Goal: Task Accomplishment & Management: Manage account settings

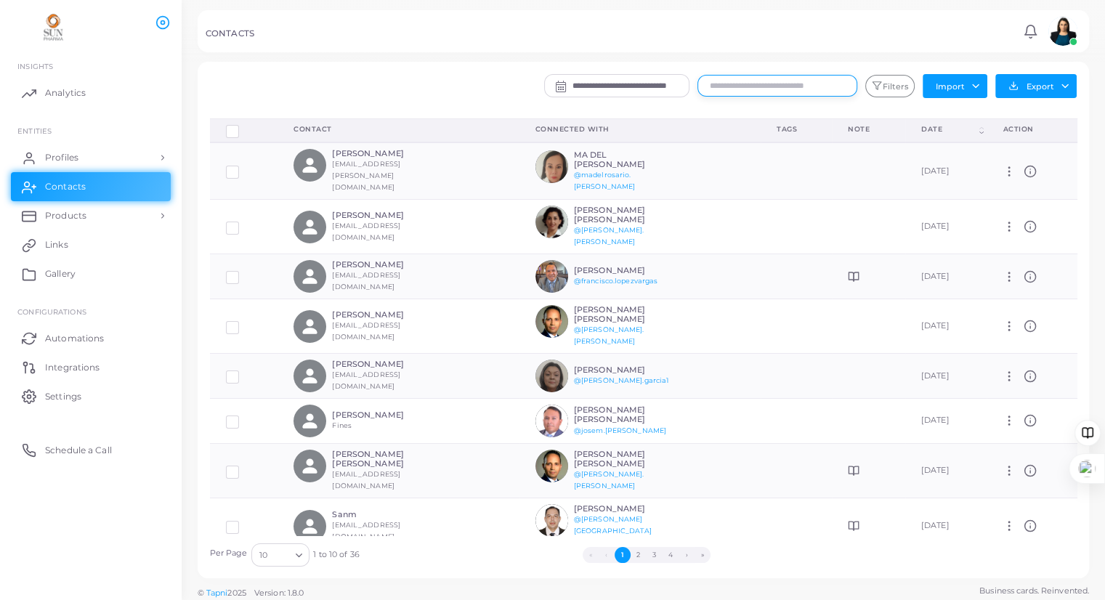
click at [747, 88] on input "text" at bounding box center [777, 86] width 160 height 22
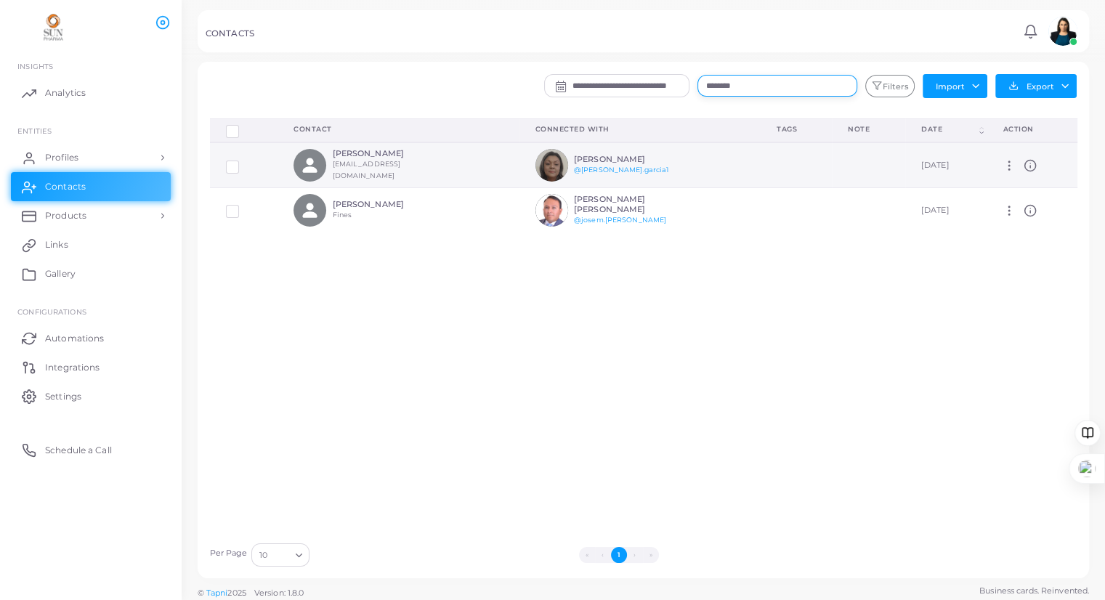
type input "********"
click at [402, 158] on h6 "[PERSON_NAME]" at bounding box center [385, 153] width 107 height 9
click at [575, 155] on h6 "[PERSON_NAME]" at bounding box center [627, 159] width 107 height 9
click at [70, 153] on span "Profiles" at bounding box center [65, 157] width 33 height 13
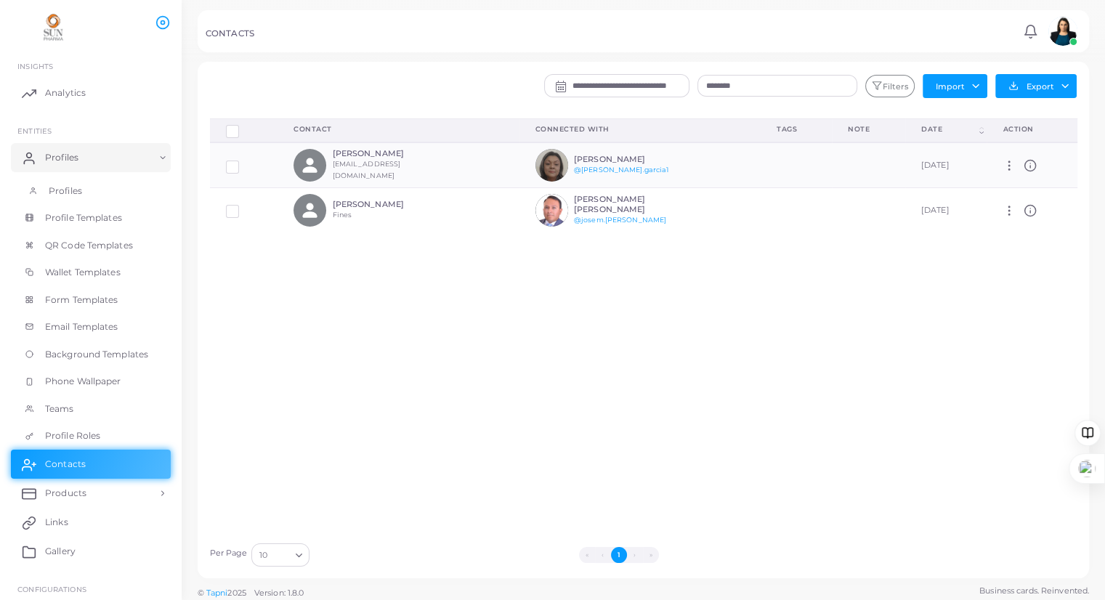
click at [76, 190] on span "Profiles" at bounding box center [65, 190] width 33 height 13
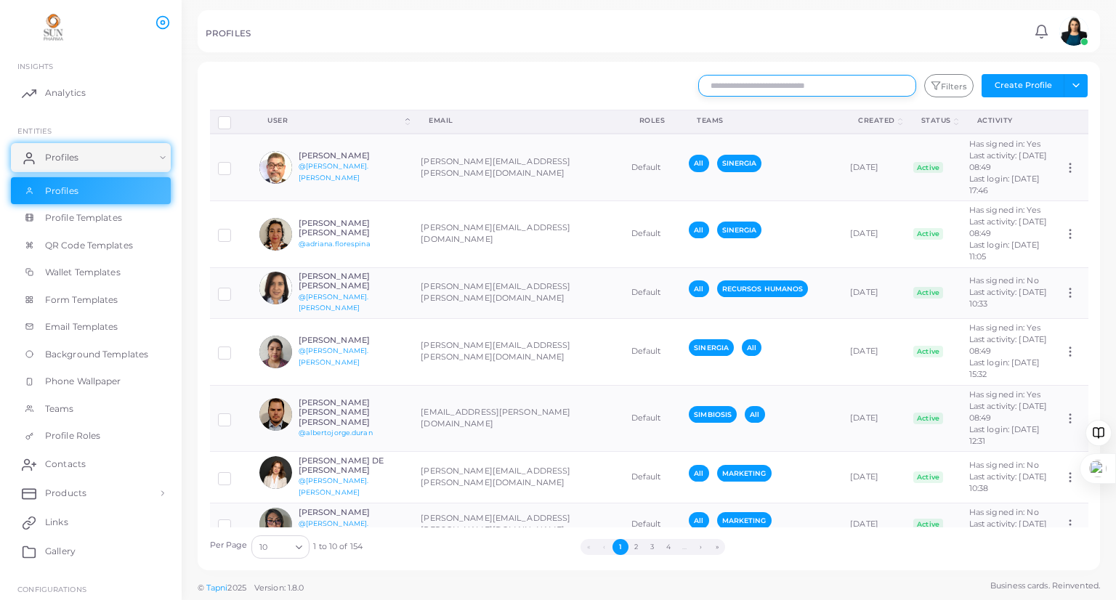
click at [782, 83] on input "text" at bounding box center [807, 86] width 218 height 22
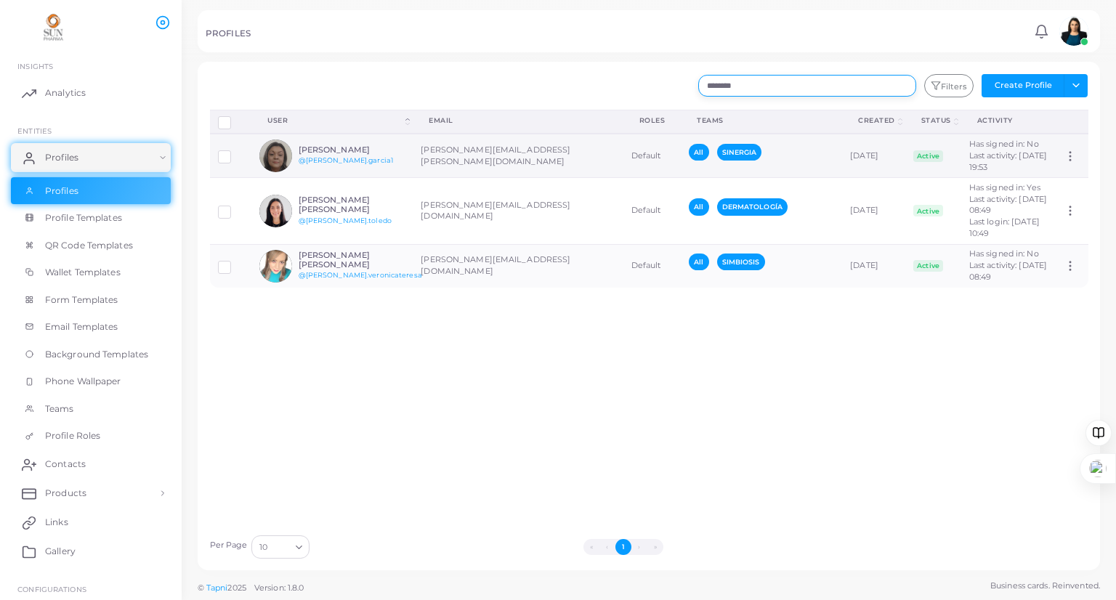
type input "********"
click at [499, 153] on td "[PERSON_NAME][EMAIL_ADDRESS][PERSON_NAME][DOMAIN_NAME]" at bounding box center [518, 156] width 210 height 44
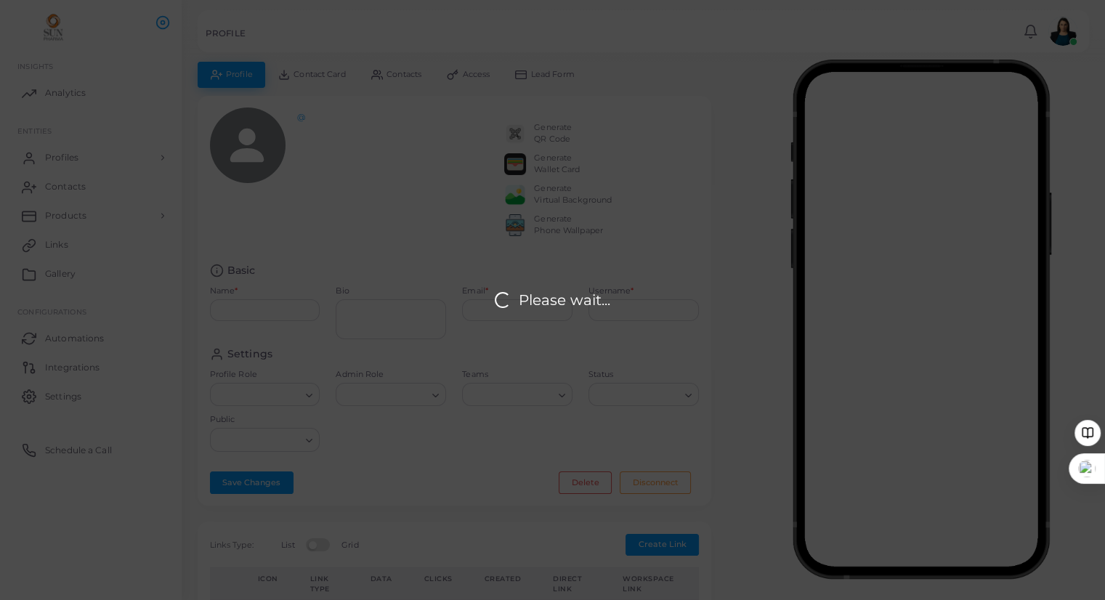
type input "**********"
type textarea "**********"
type input "**********"
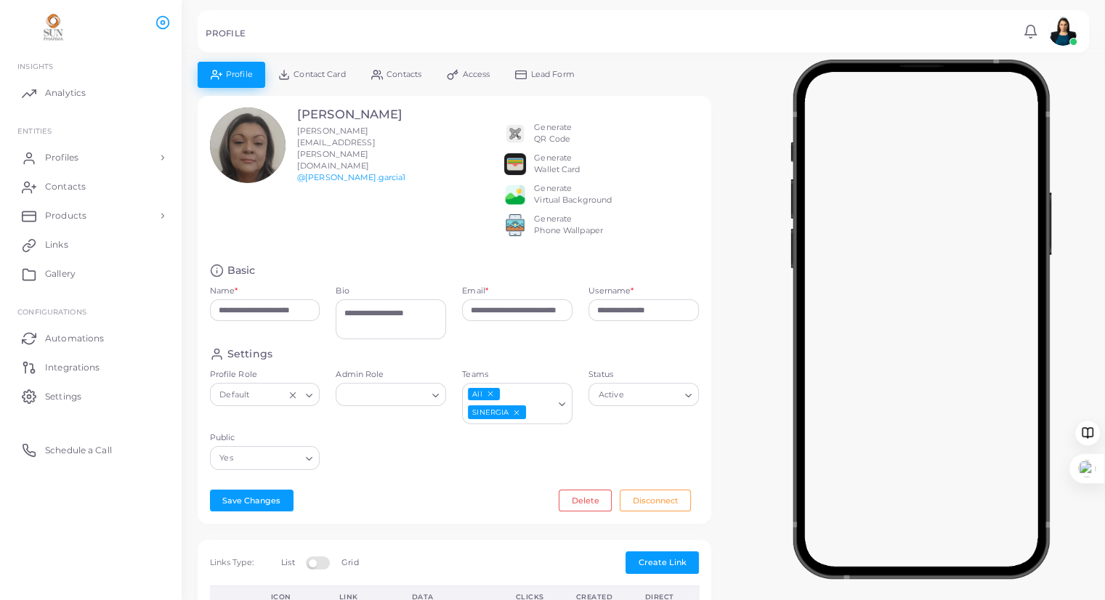
click at [471, 70] on span "Access" at bounding box center [477, 74] width 28 height 8
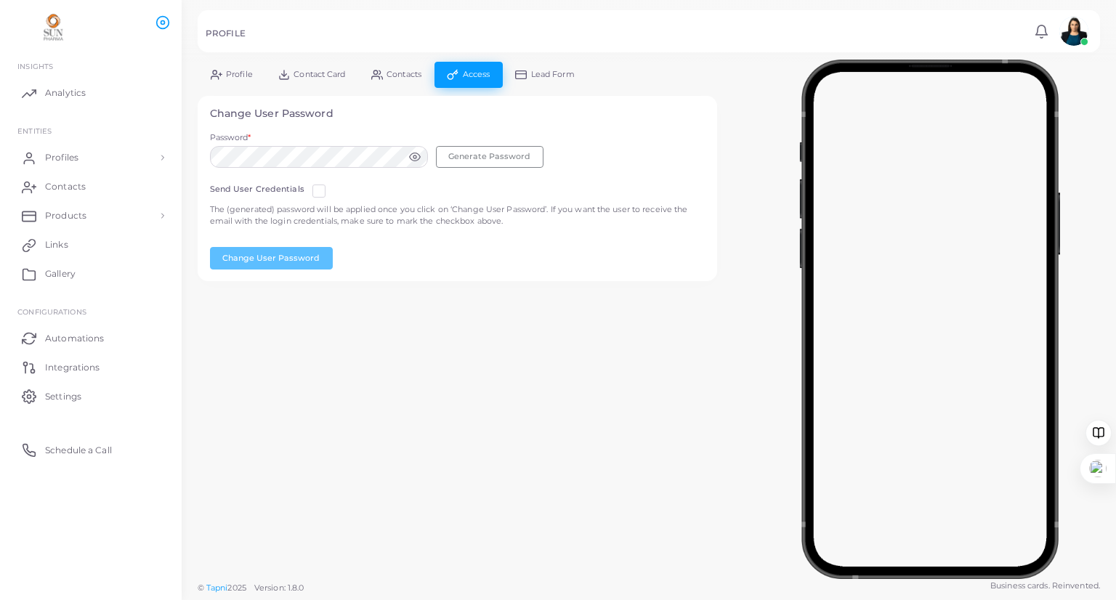
click at [224, 78] on link "Profile" at bounding box center [232, 74] width 68 height 25
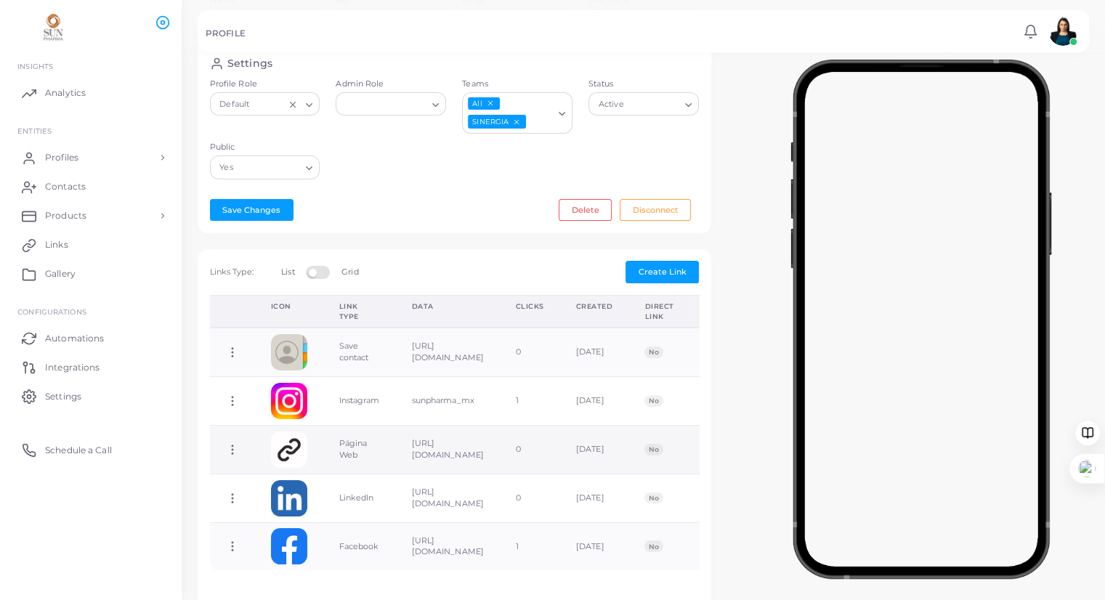
scroll to position [218, 0]
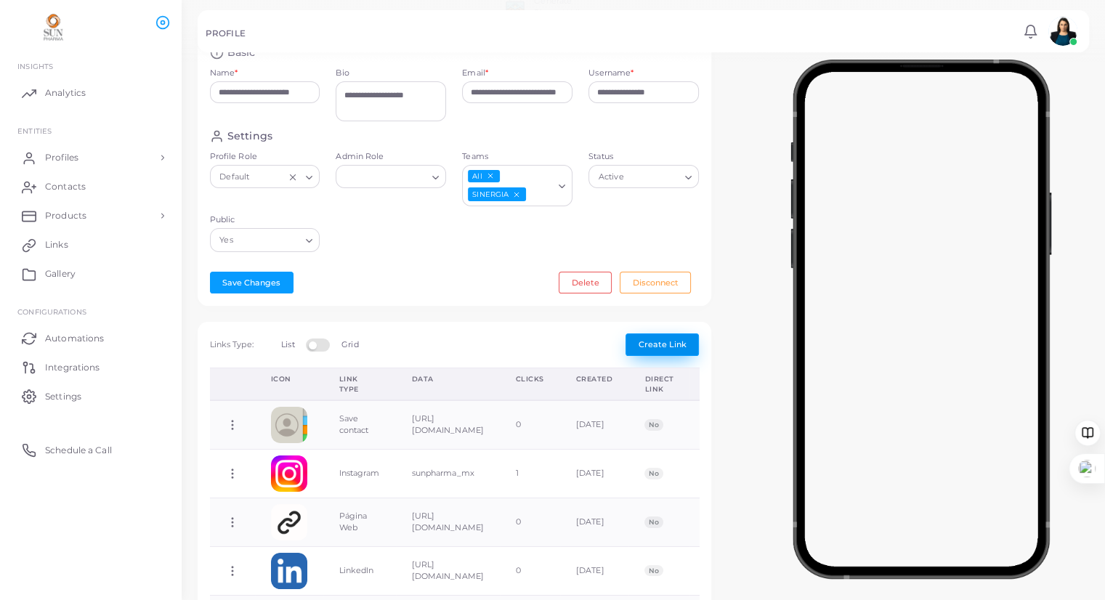
click at [659, 349] on span "Create Link" at bounding box center [662, 344] width 48 height 10
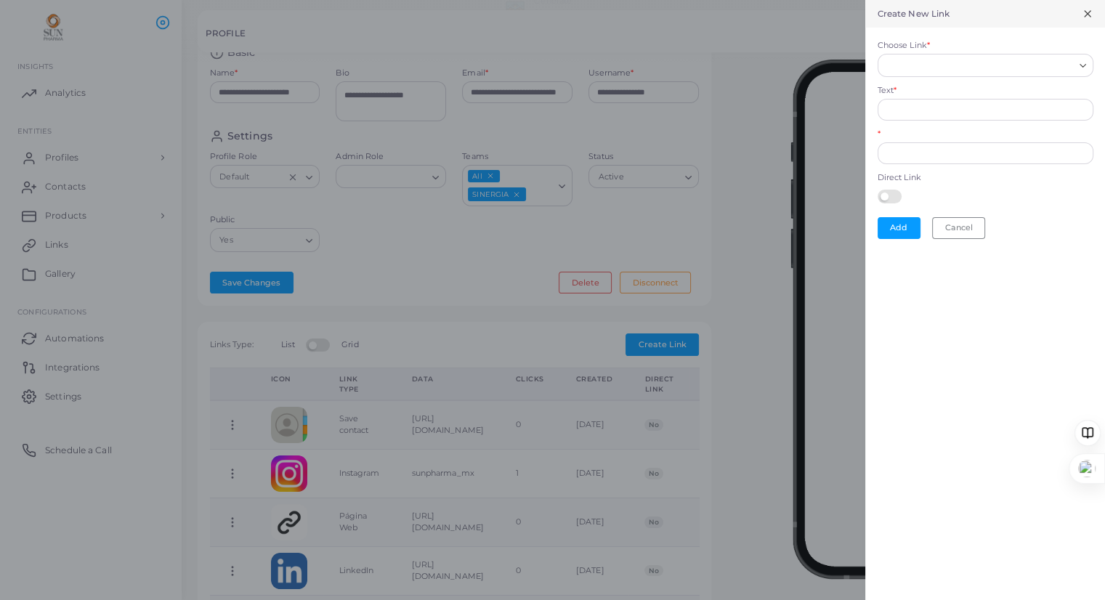
click at [1076, 17] on div "Create New Link" at bounding box center [985, 14] width 240 height 28
click at [1084, 13] on icon at bounding box center [1087, 14] width 12 height 12
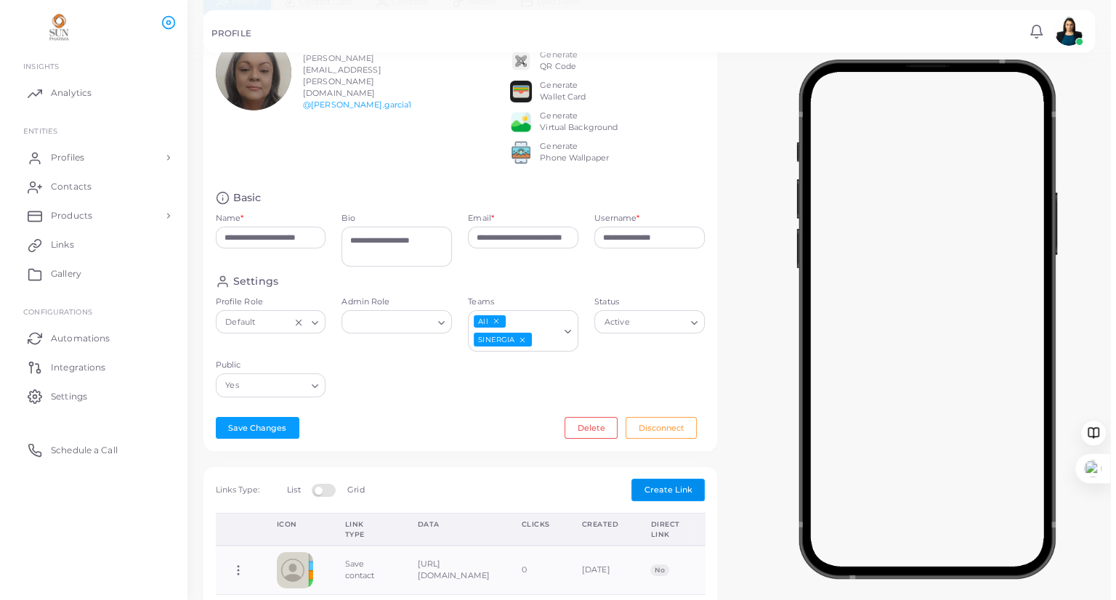
scroll to position [0, 0]
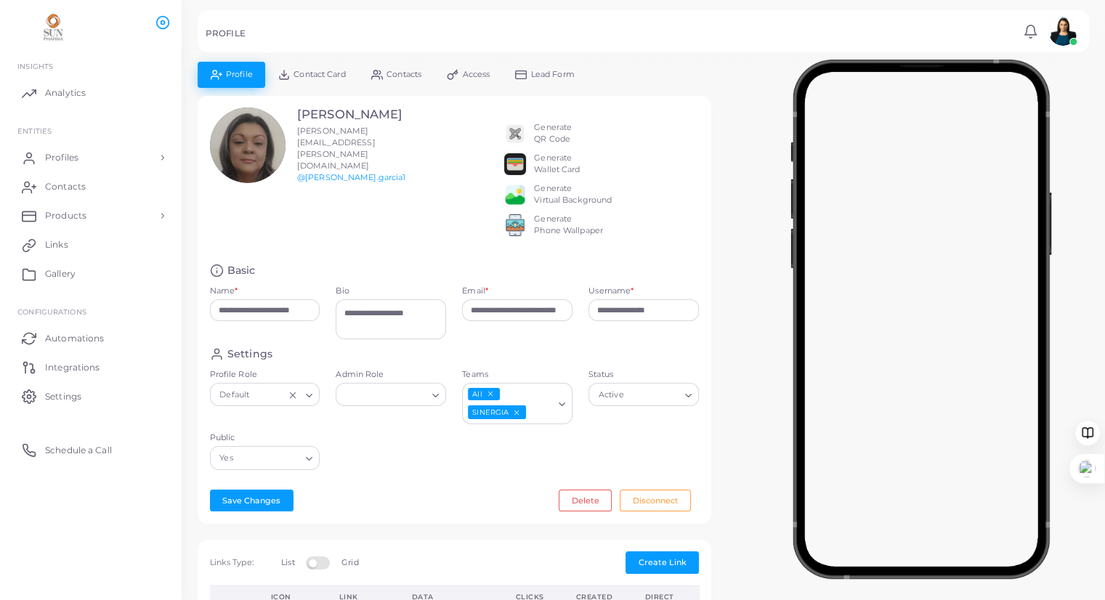
click at [316, 68] on link "Contact Card" at bounding box center [311, 74] width 93 height 25
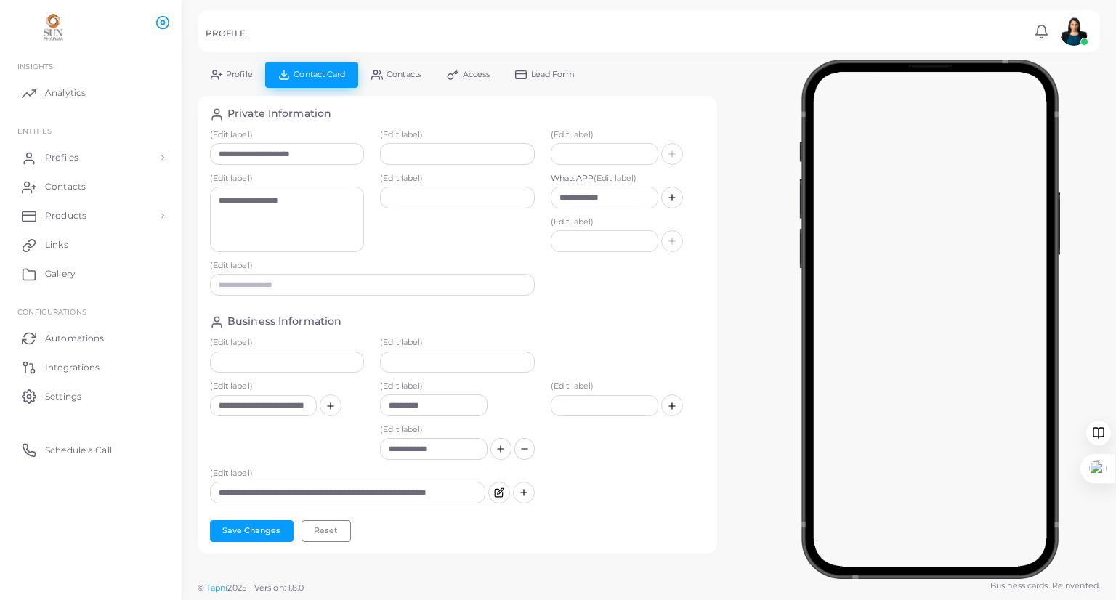
click at [232, 71] on span "Profile" at bounding box center [239, 74] width 27 height 8
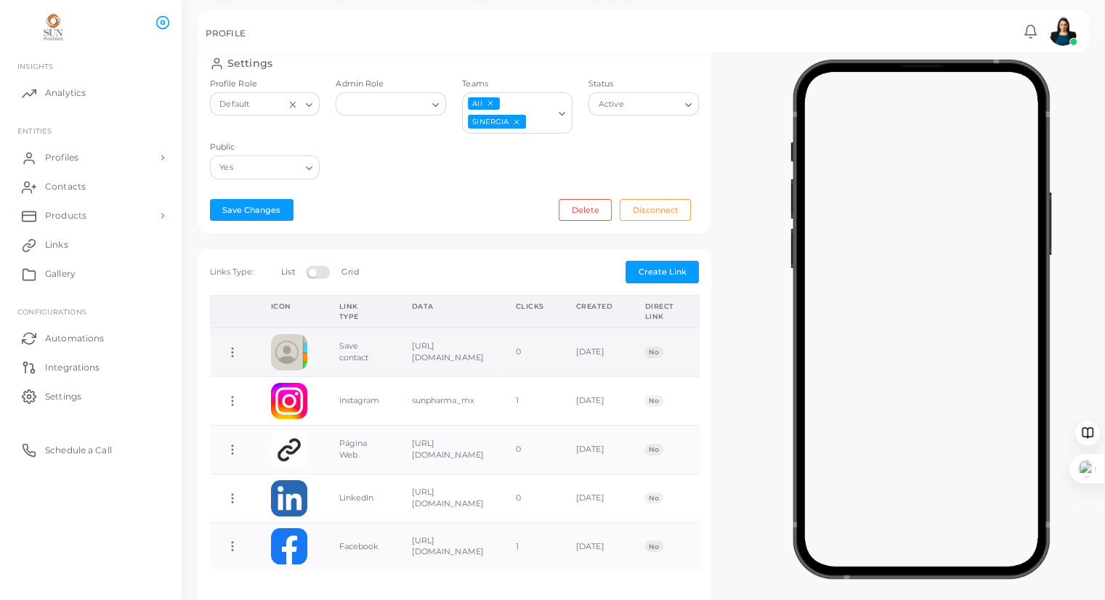
scroll to position [218, 0]
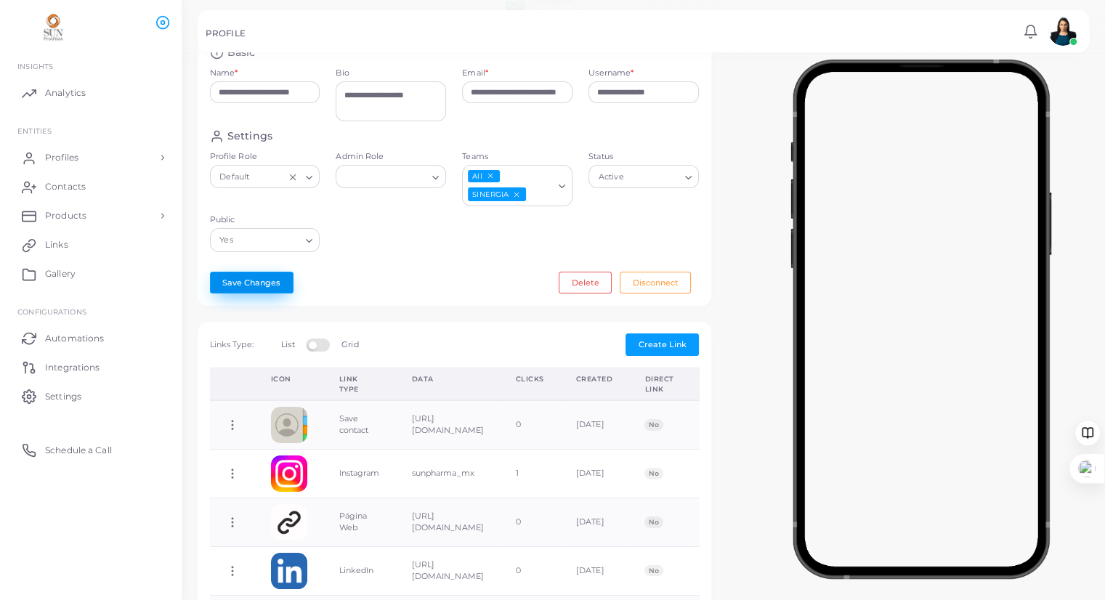
click at [247, 293] on button "Save Changes" at bounding box center [252, 283] width 84 height 22
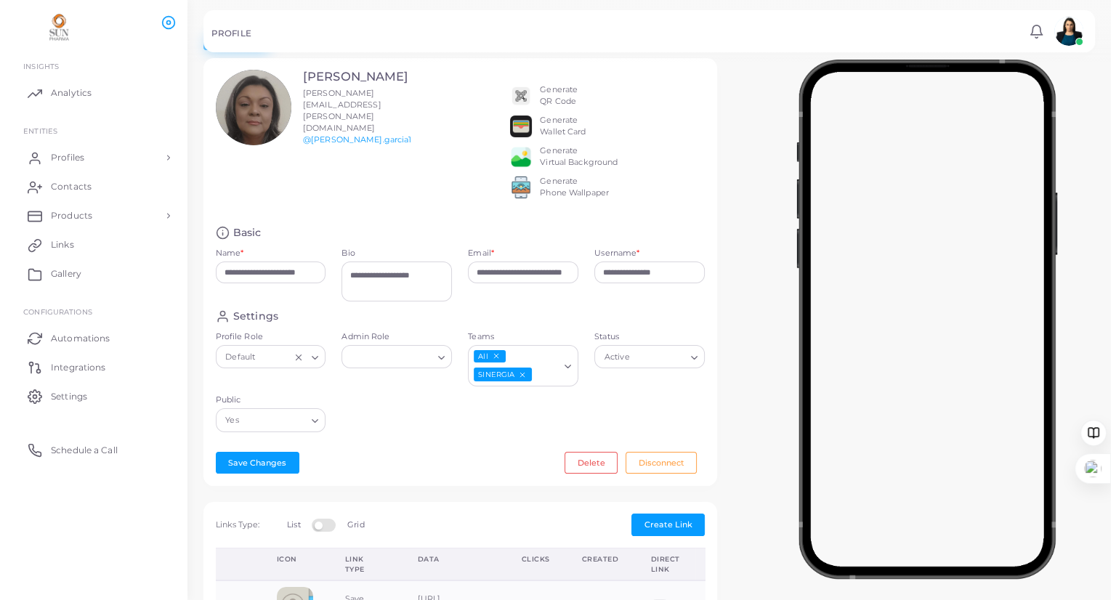
scroll to position [0, 0]
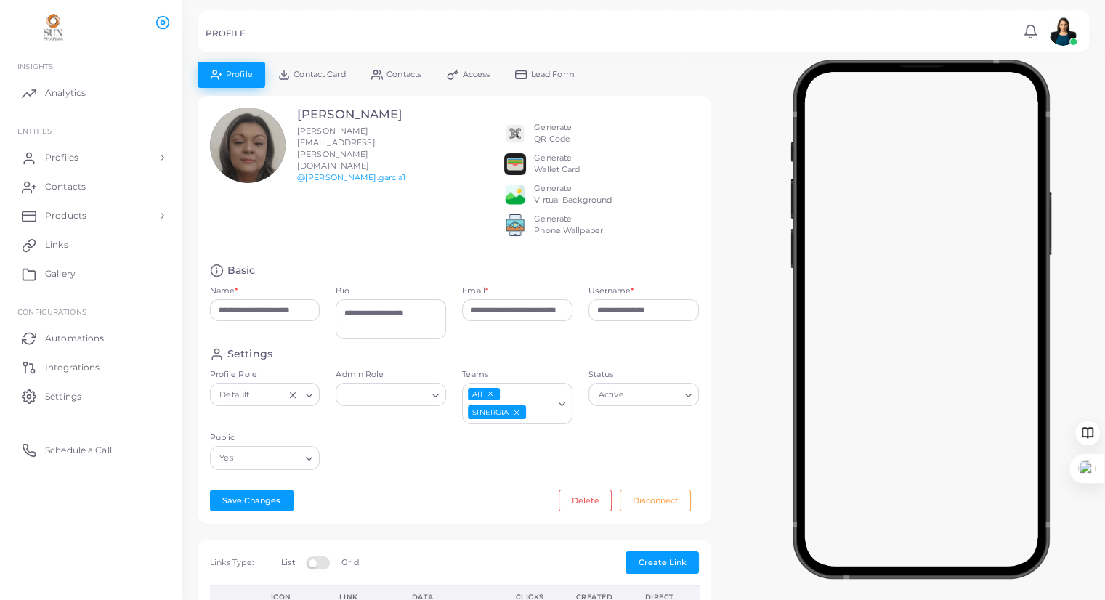
click at [304, 70] on span "Contact Card" at bounding box center [319, 74] width 52 height 8
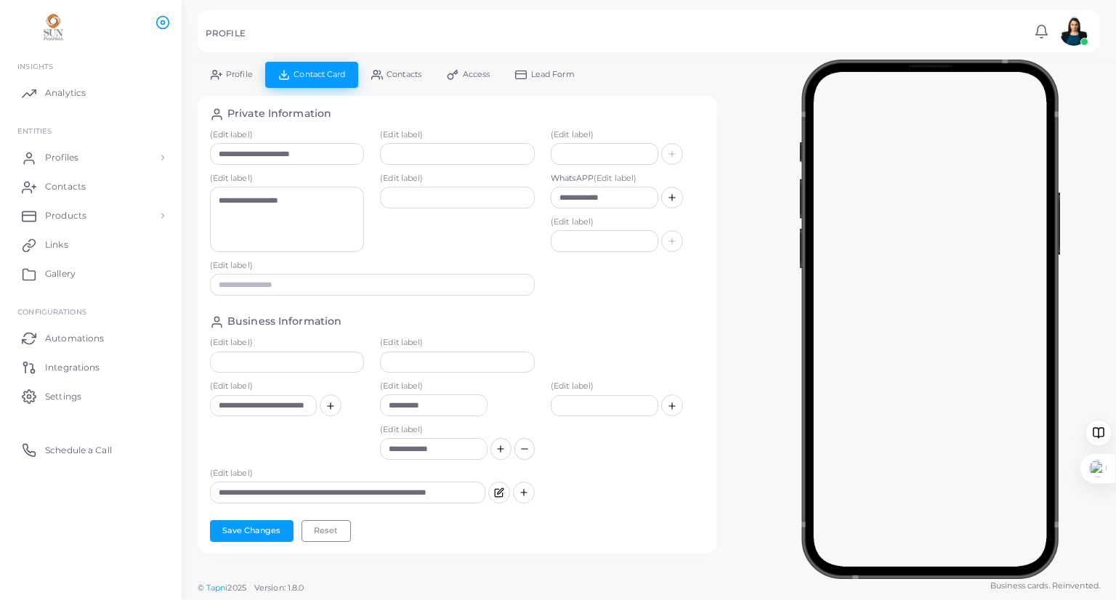
click at [239, 68] on link "Profile" at bounding box center [232, 74] width 68 height 25
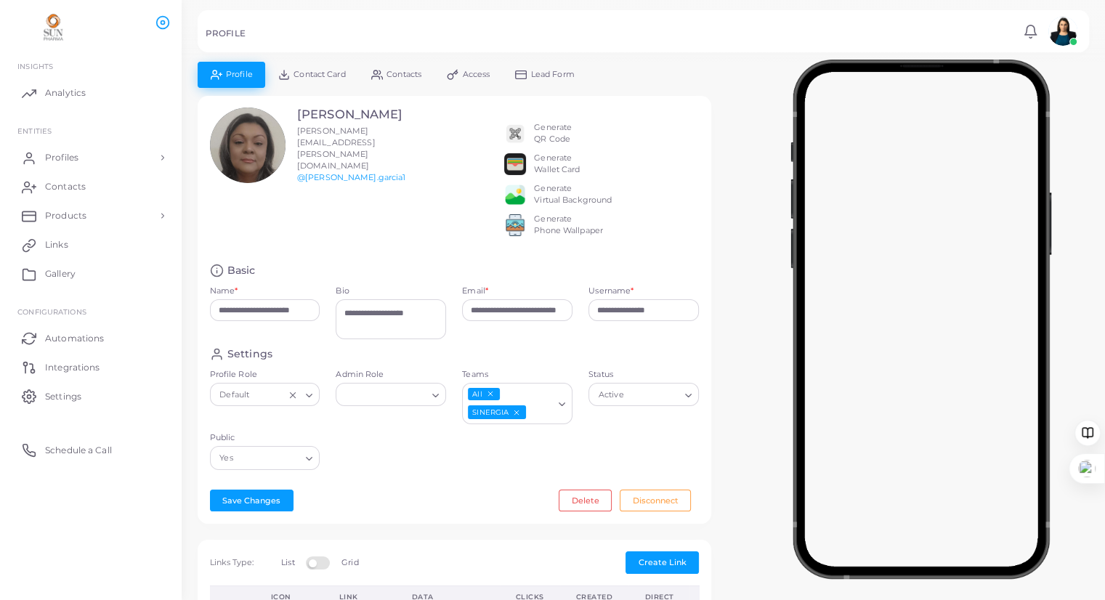
click at [311, 68] on link "Contact Card" at bounding box center [311, 74] width 93 height 25
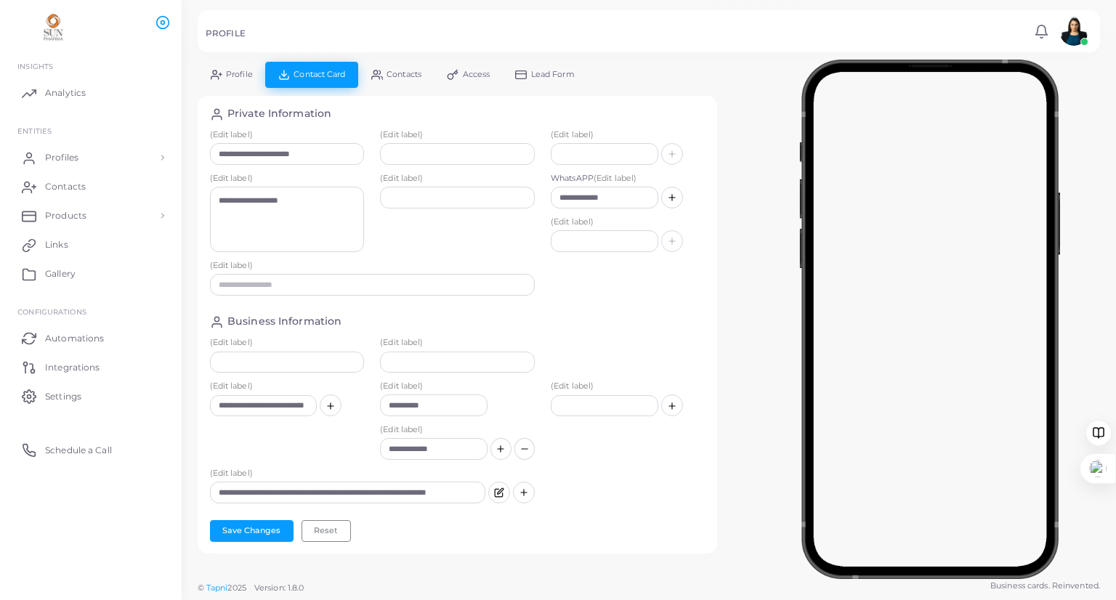
click at [416, 76] on span "Contacts" at bounding box center [403, 74] width 35 height 8
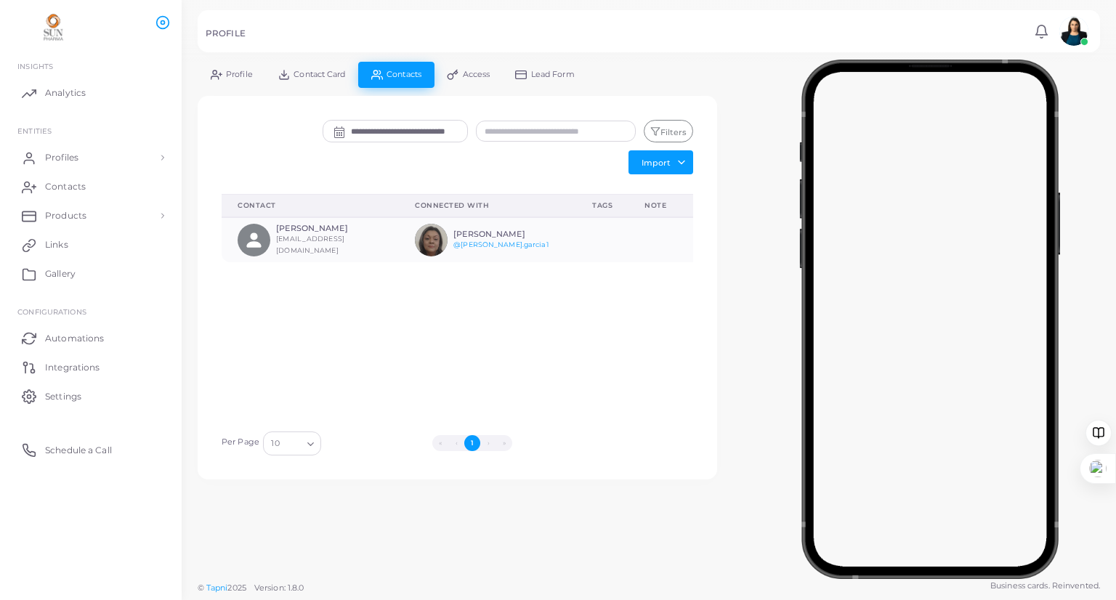
click at [241, 70] on span "Profile" at bounding box center [239, 74] width 27 height 8
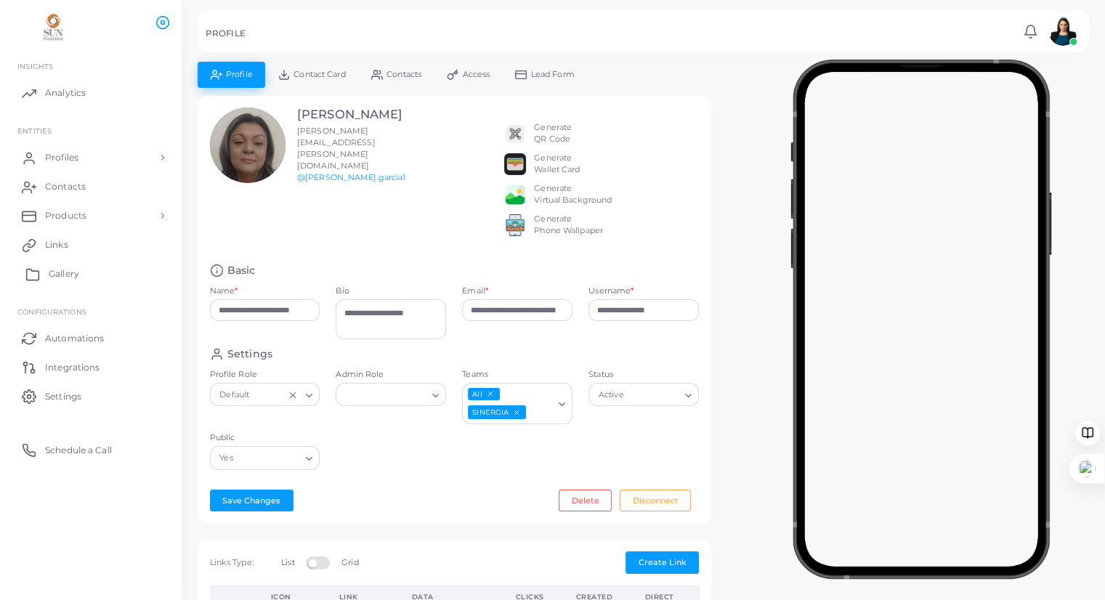
click at [46, 269] on link "Gallery" at bounding box center [91, 273] width 160 height 29
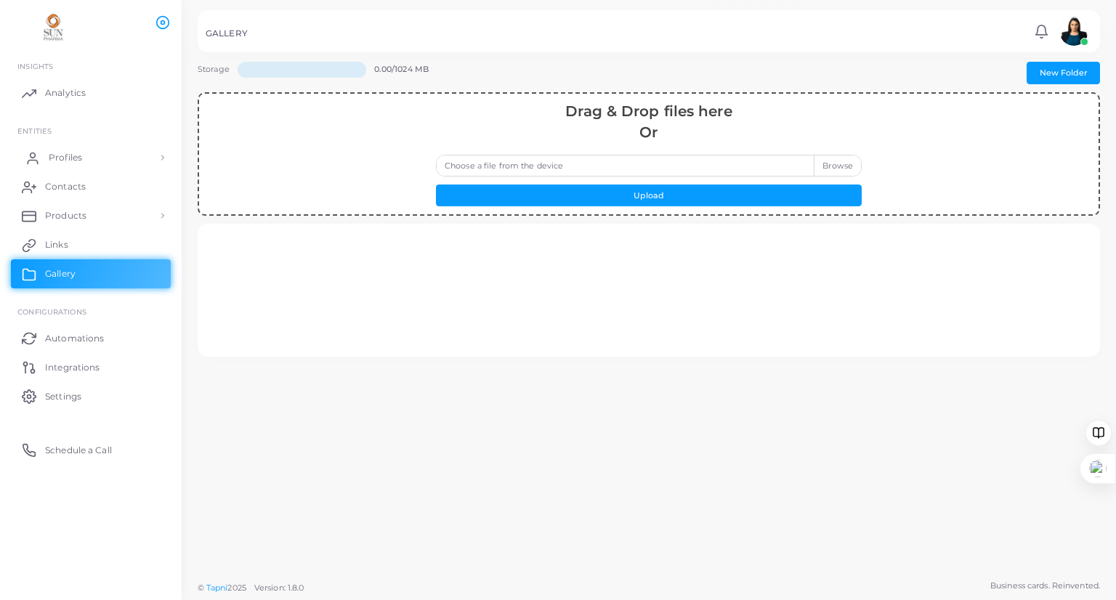
click at [65, 149] on link "Profiles" at bounding box center [91, 157] width 160 height 29
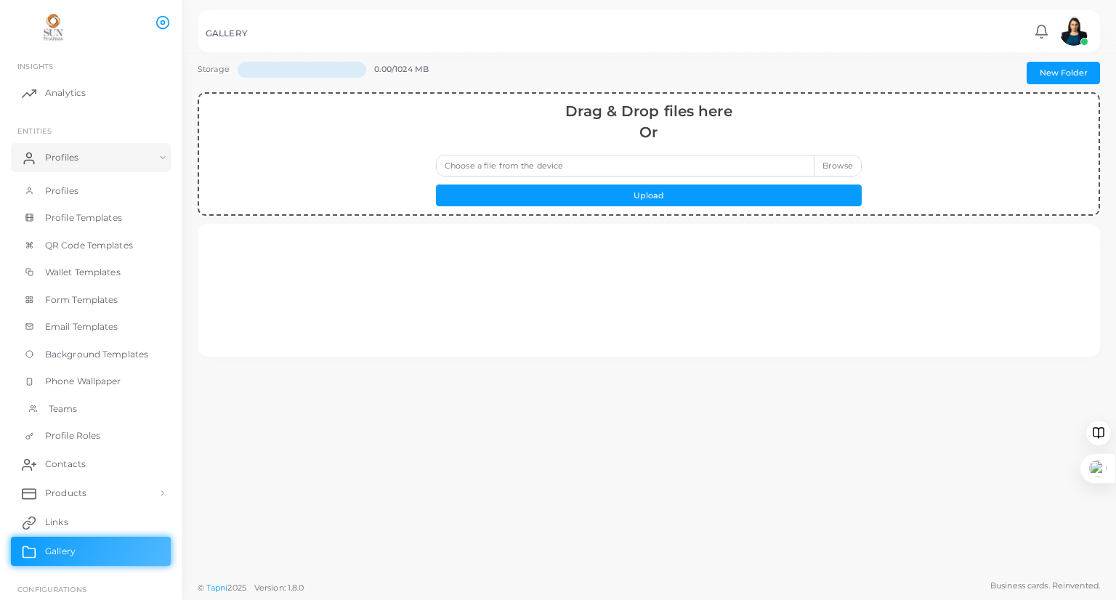
click at [68, 410] on span "Teams" at bounding box center [63, 408] width 29 height 13
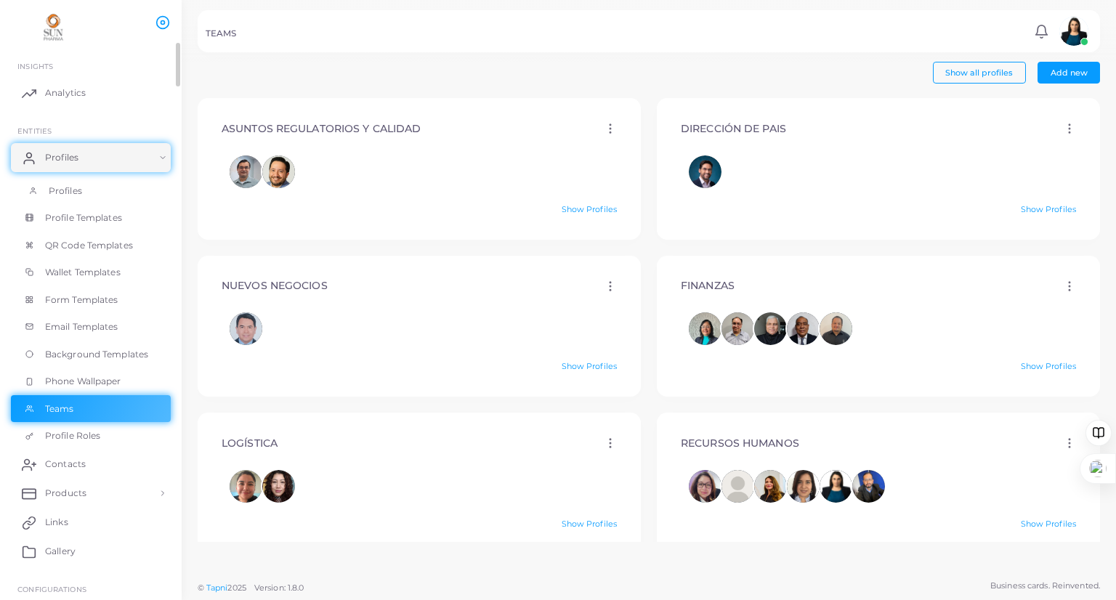
click at [68, 190] on span "Profiles" at bounding box center [65, 190] width 33 height 13
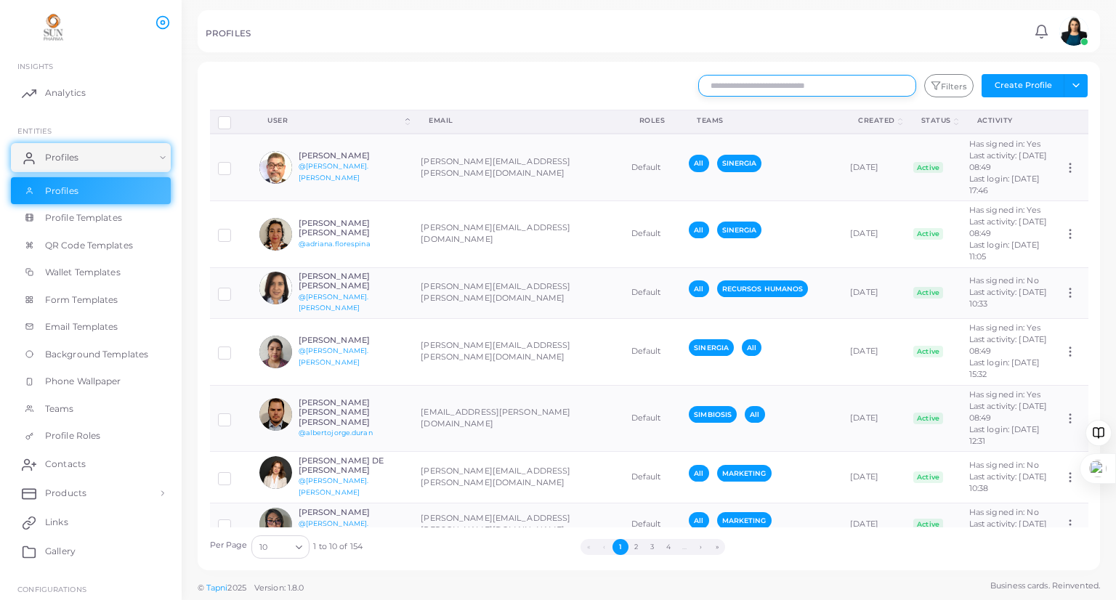
click at [812, 86] on input "text" at bounding box center [807, 86] width 218 height 22
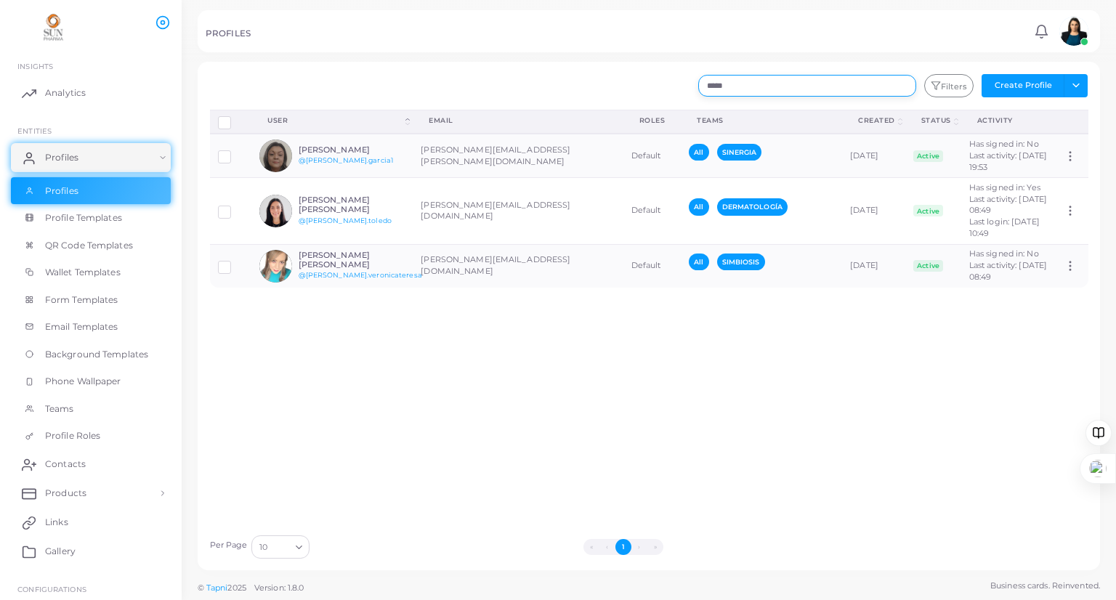
type input "*****"
drag, startPoint x: 994, startPoint y: 434, endPoint x: 697, endPoint y: 512, distance: 306.5
click at [992, 434] on div "Disconnect Profiles Delete Profile Show Selections Download QRs User (Click to …" at bounding box center [649, 319] width 894 height 418
